Goal: Information Seeking & Learning: Learn about a topic

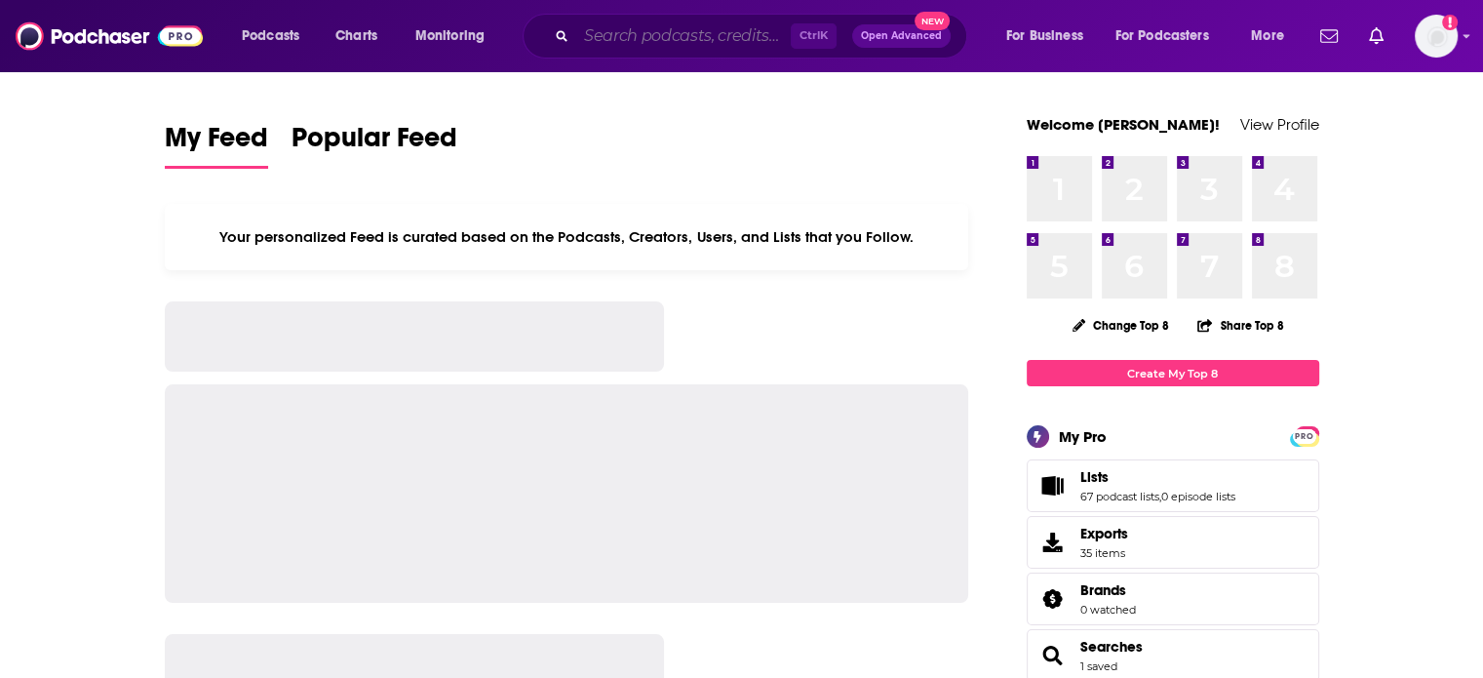
click at [659, 24] on input "Search podcasts, credits, & more..." at bounding box center [683, 35] width 215 height 31
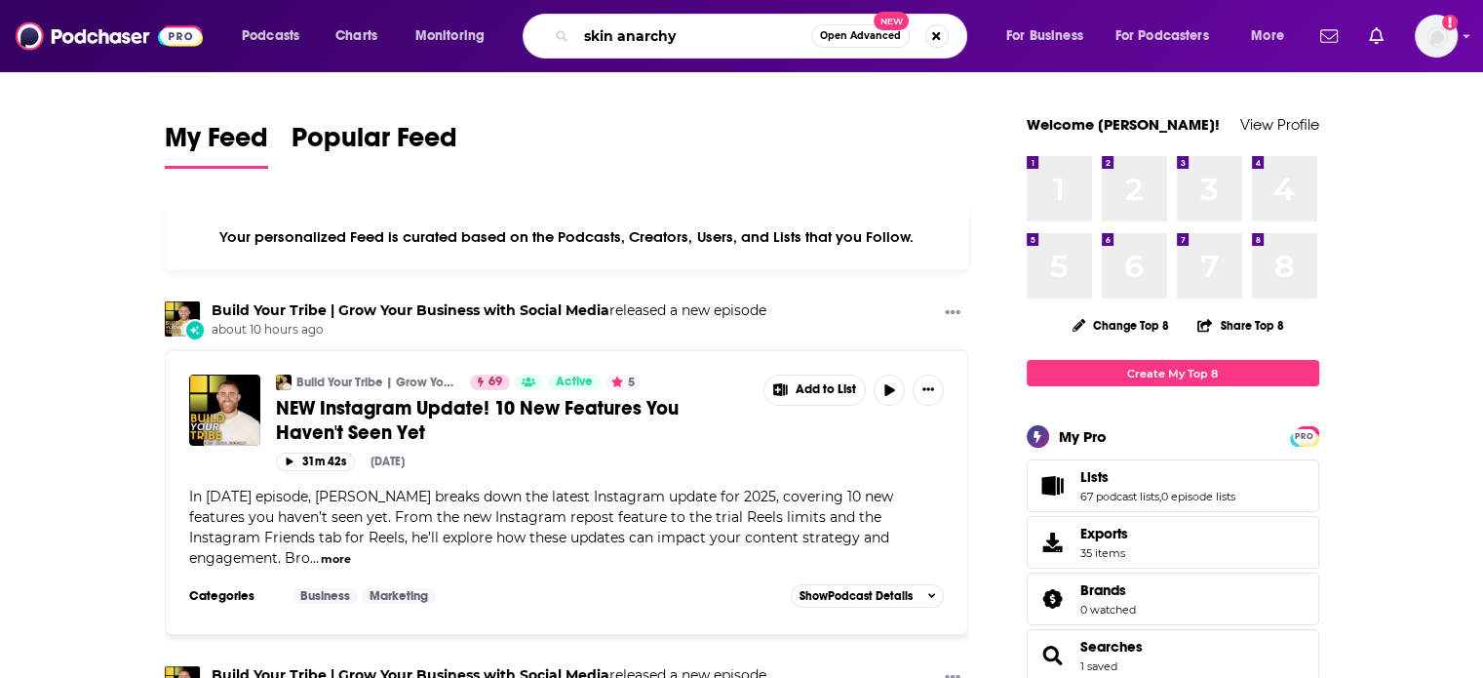
type input "skin anarchy"
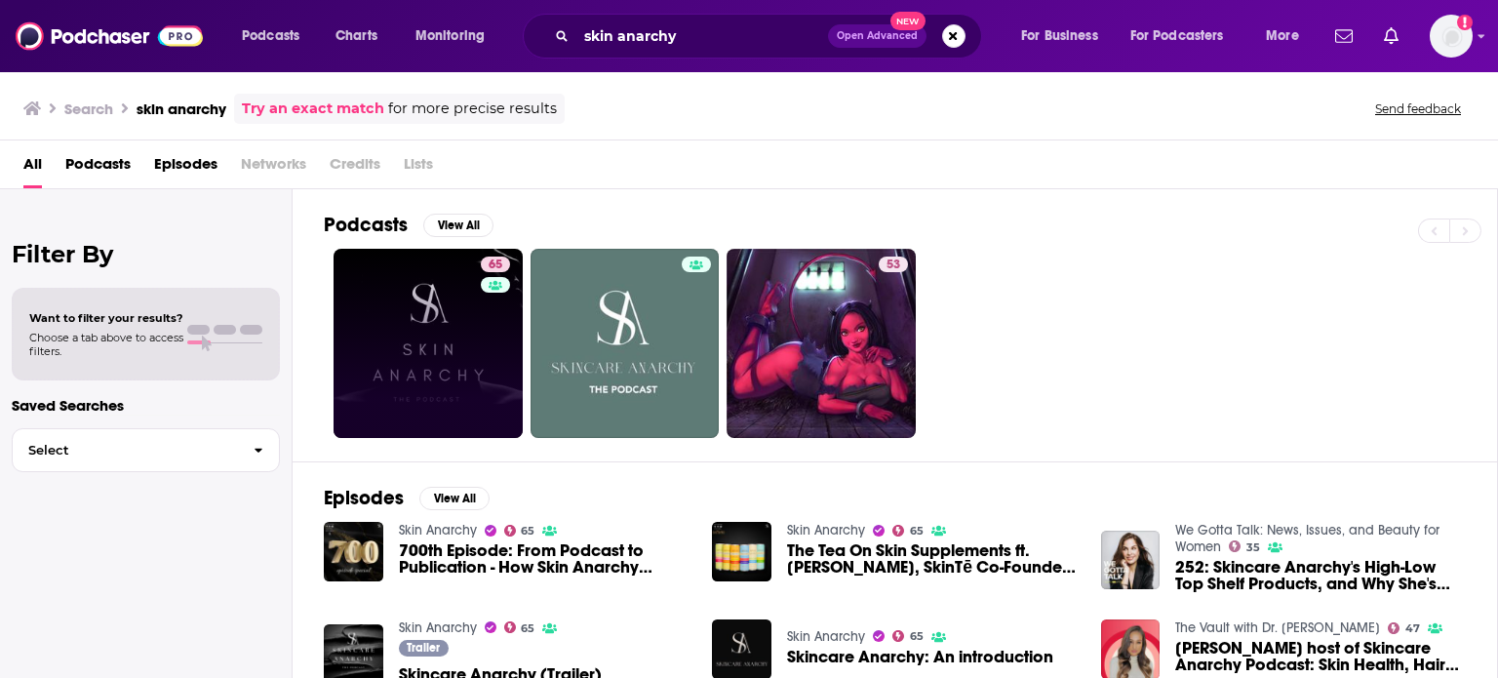
click at [445, 273] on link "65" at bounding box center [428, 343] width 189 height 189
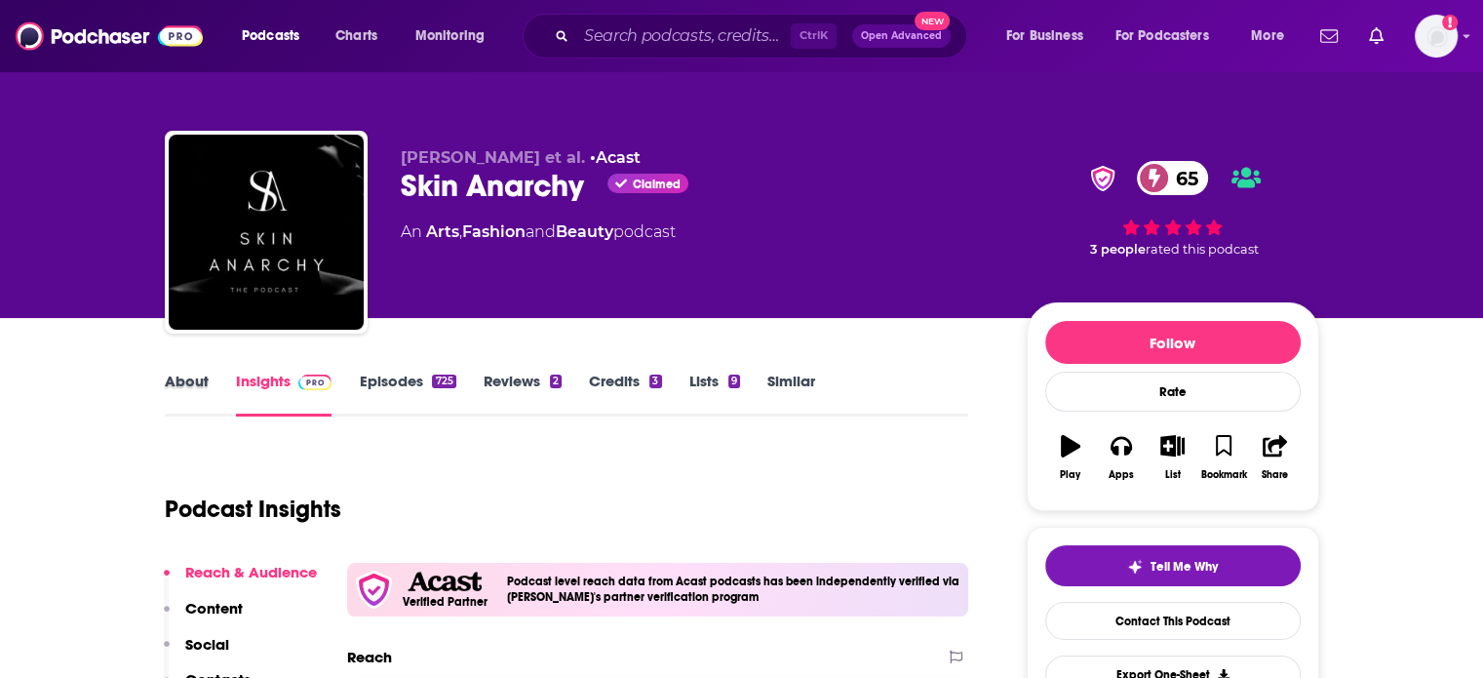
click at [209, 379] on div "About" at bounding box center [200, 394] width 71 height 45
click at [187, 379] on link "About" at bounding box center [187, 394] width 44 height 45
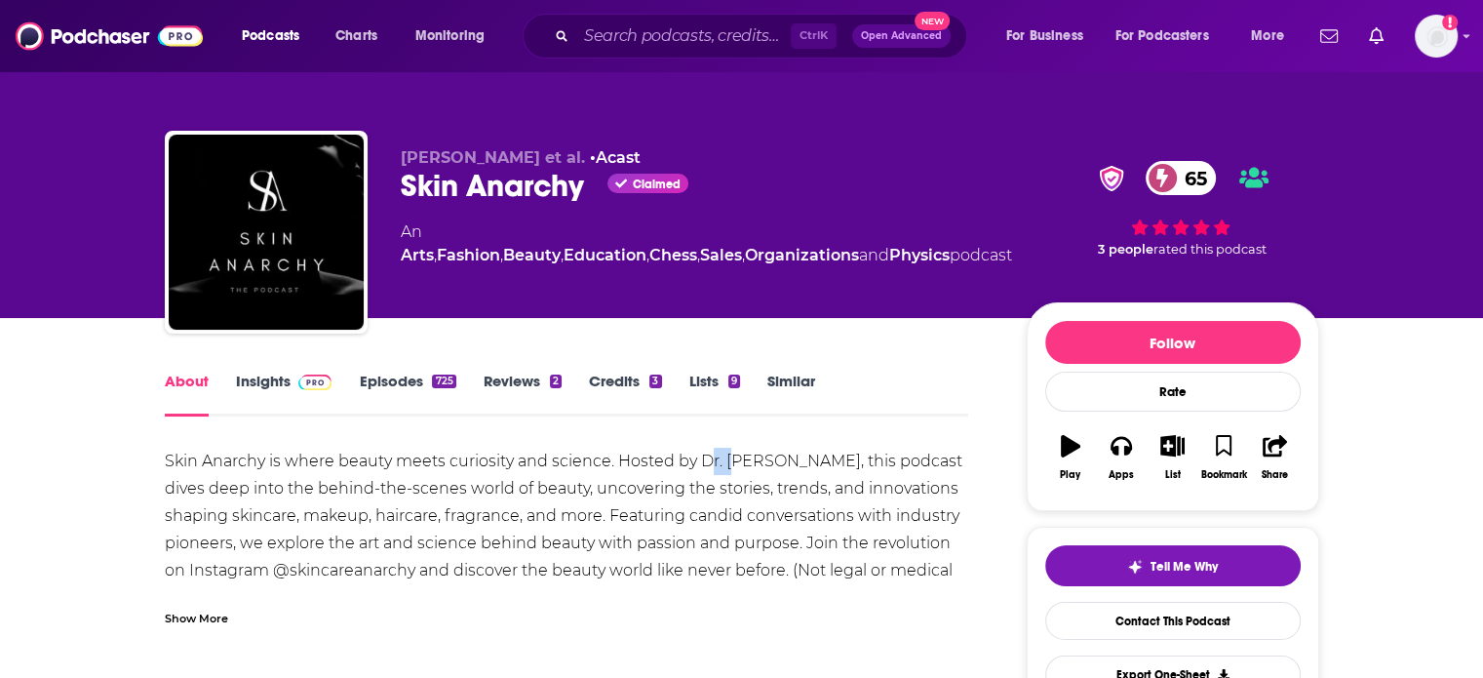
drag, startPoint x: 706, startPoint y: 456, endPoint x: 737, endPoint y: 465, distance: 32.4
click at [737, 465] on div "Skin Anarchy is where beauty meets curiosity and science. Hosted by Dr. Ekta, t…" at bounding box center [567, 557] width 805 height 218
drag, startPoint x: 702, startPoint y: 462, endPoint x: 756, endPoint y: 470, distance: 54.2
click at [757, 470] on div "Skin Anarchy is where beauty meets curiosity and science. Hosted by Dr. Ekta, t…" at bounding box center [567, 557] width 805 height 218
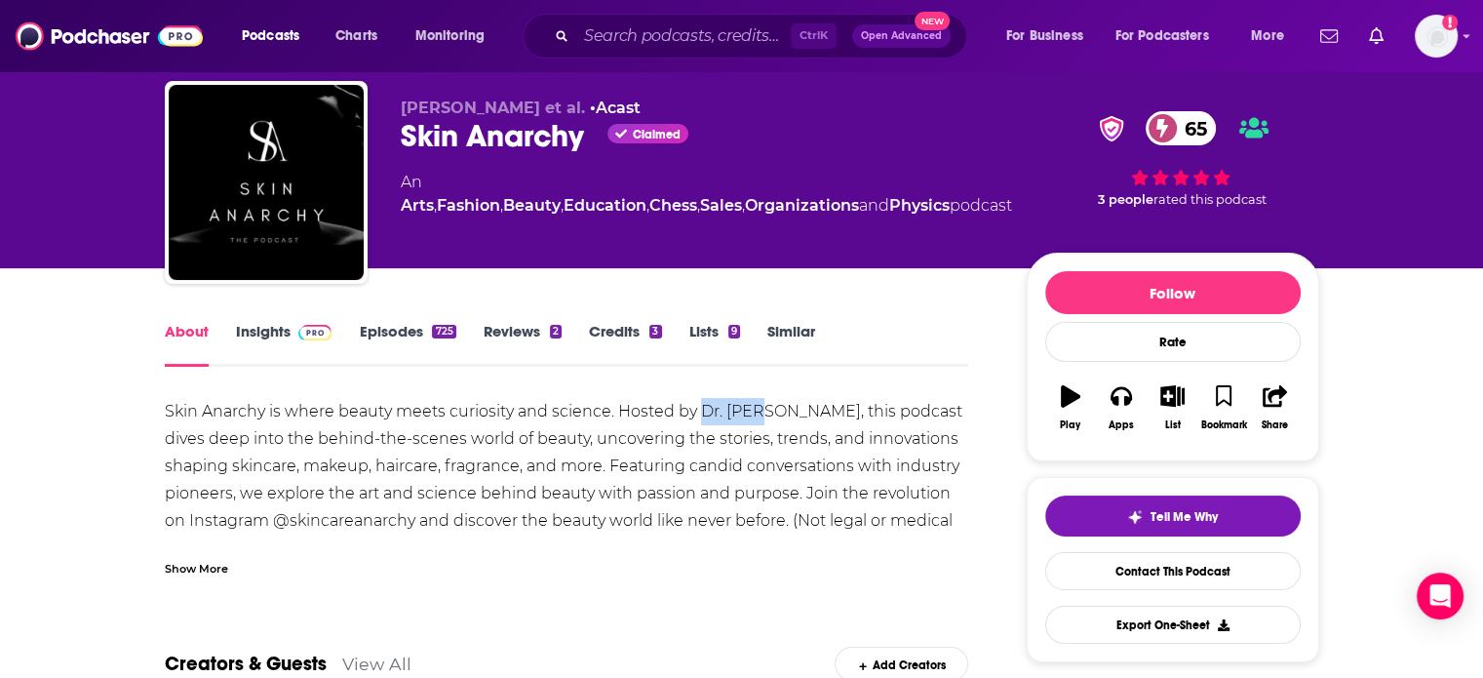
scroll to position [98, 0]
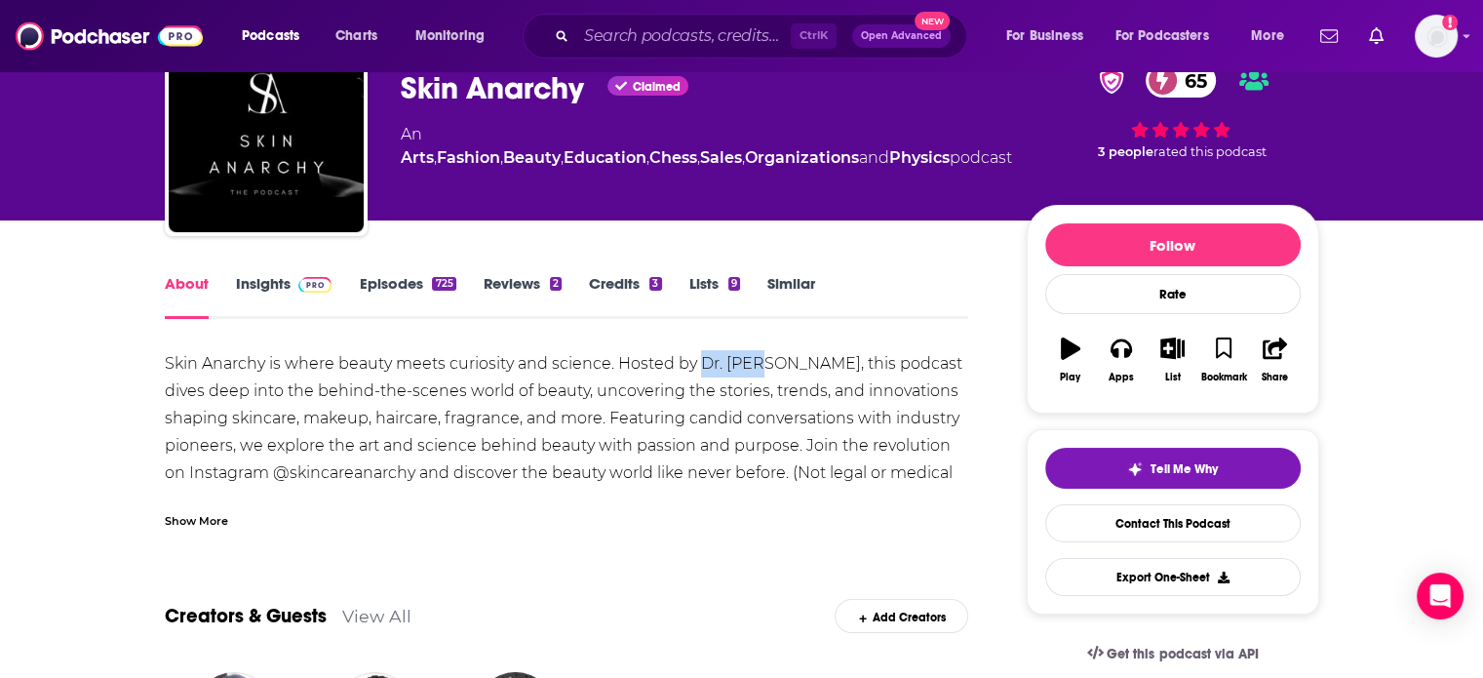
click at [389, 293] on link "Episodes 725" at bounding box center [407, 296] width 97 height 45
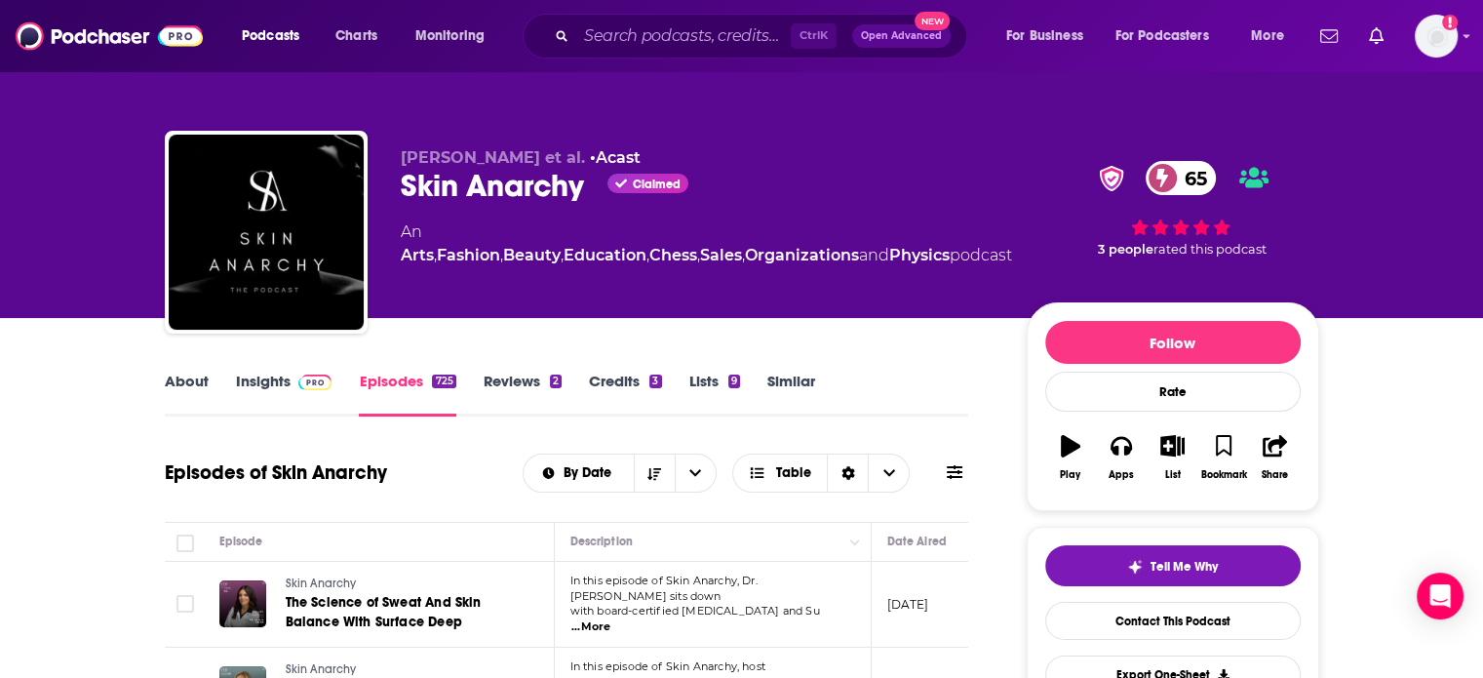
click at [413, 388] on link "Episodes 725" at bounding box center [407, 394] width 97 height 45
click at [250, 372] on link "Insights" at bounding box center [284, 394] width 97 height 45
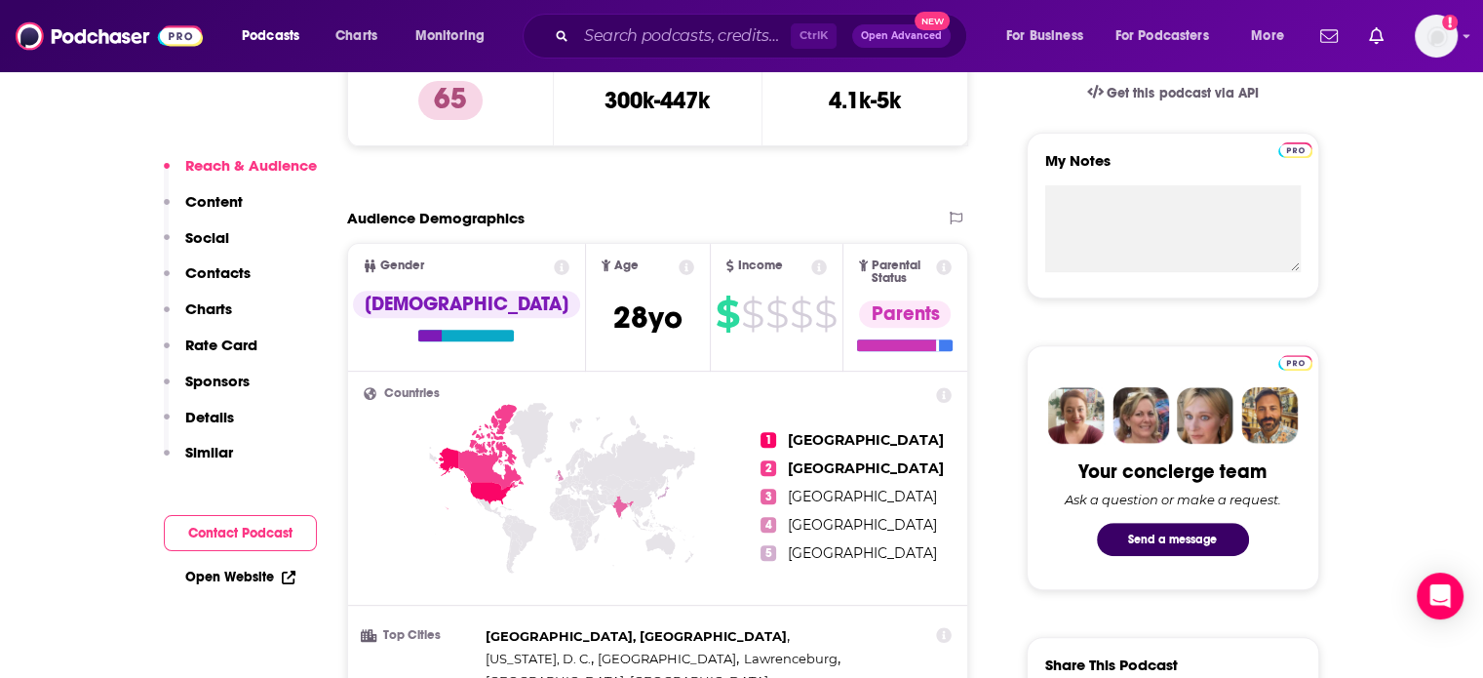
scroll to position [195, 0]
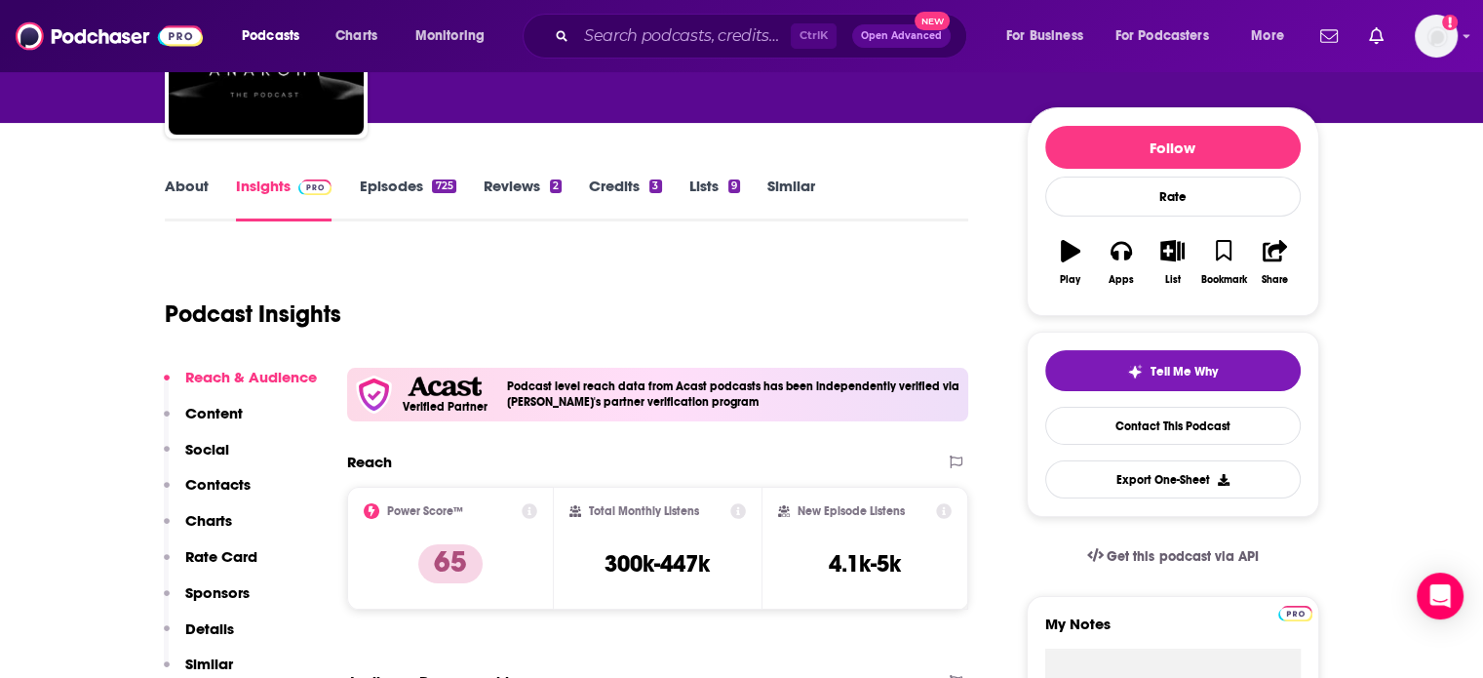
click at [383, 188] on link "Episodes 725" at bounding box center [407, 199] width 97 height 45
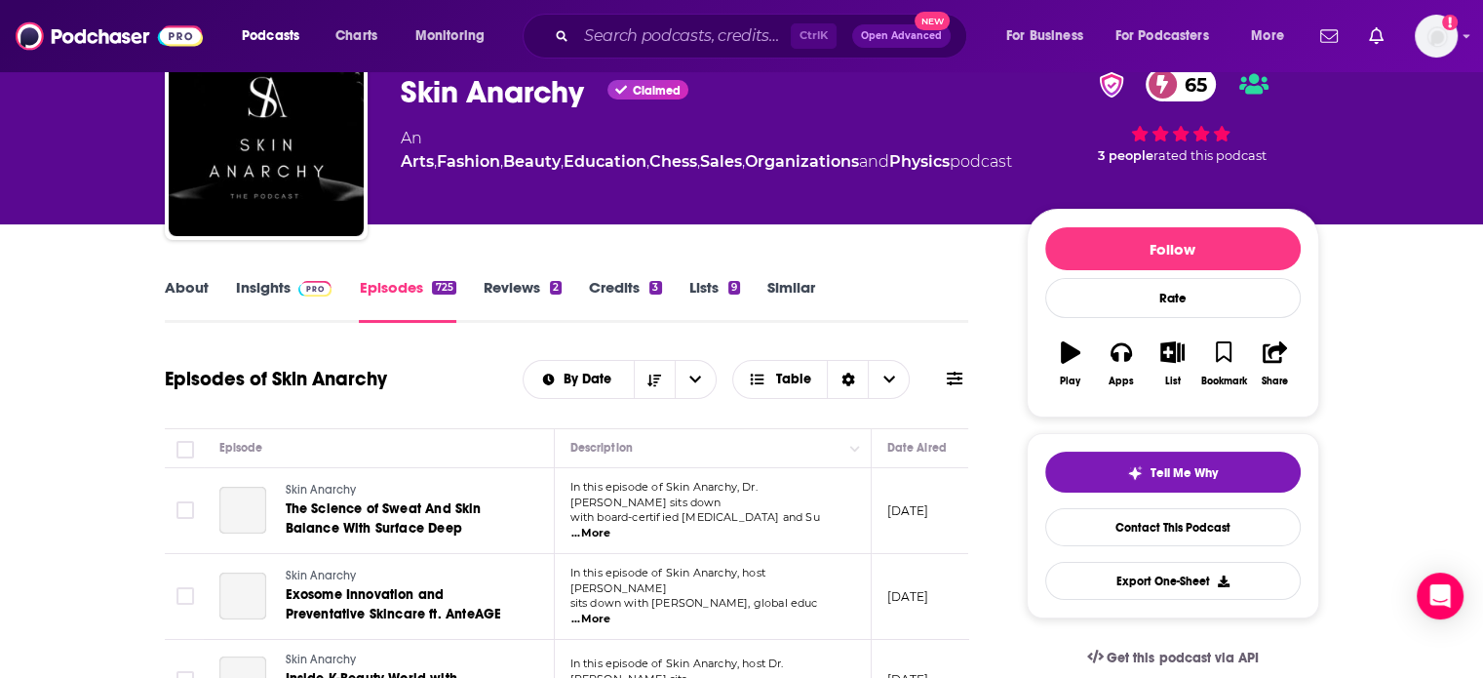
scroll to position [293, 0]
